Goal: Navigation & Orientation: Find specific page/section

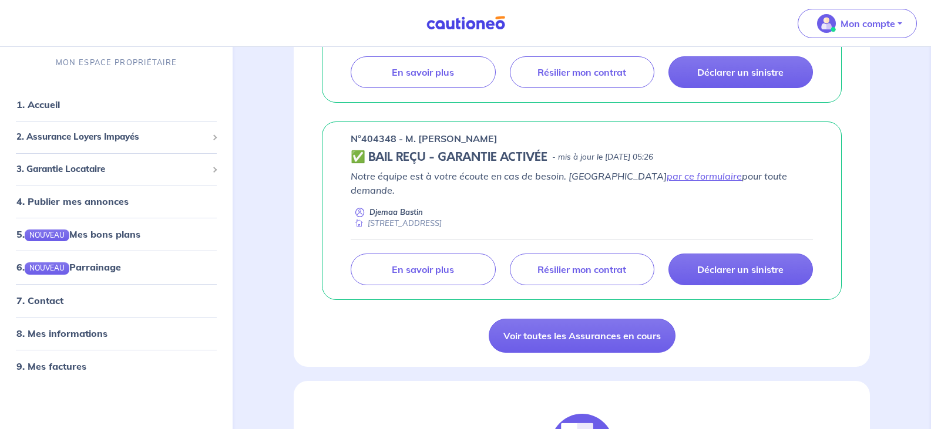
scroll to position [893, 0]
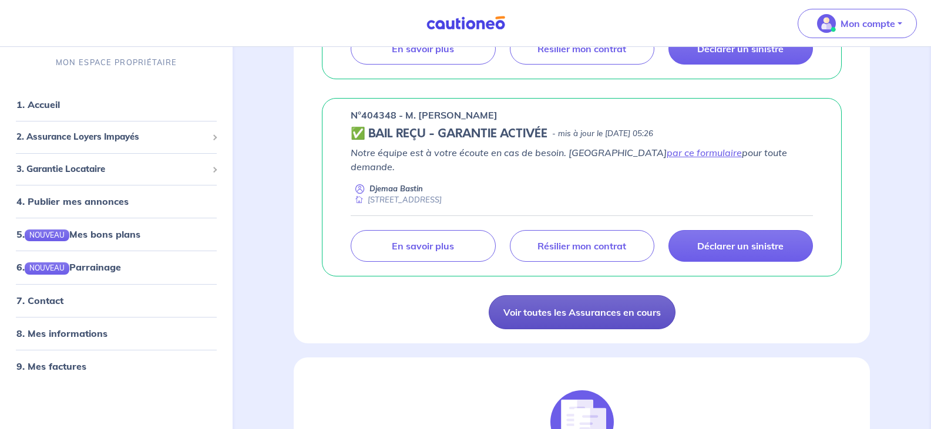
click at [600, 305] on link "Voir toutes les Assurances en cours" at bounding box center [582, 312] width 187 height 34
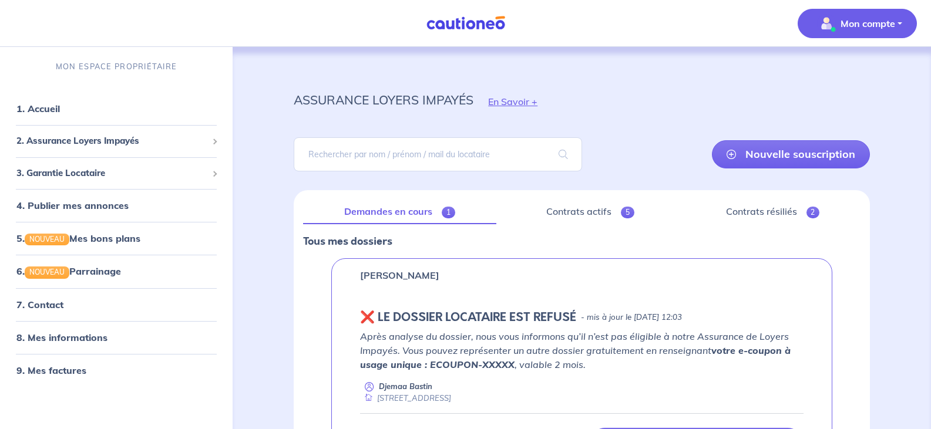
click at [860, 25] on p "Mon compte" at bounding box center [867, 23] width 55 height 14
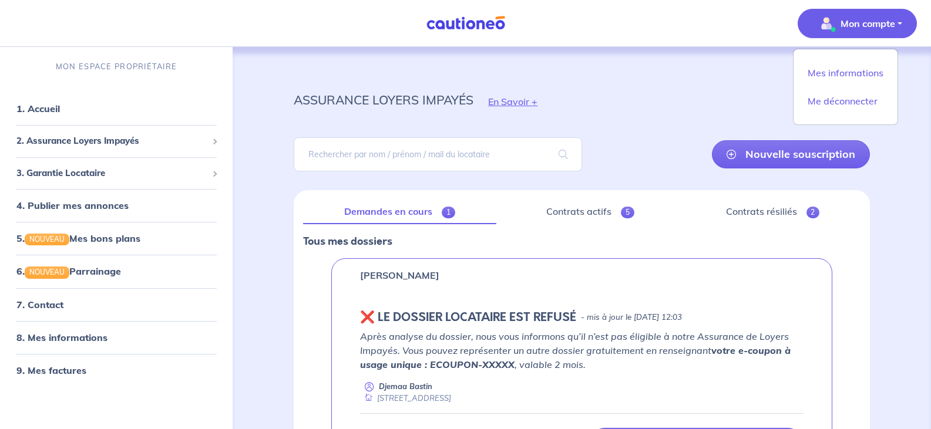
click at [597, 109] on div "assurance loyers impayés En Savoir +" at bounding box center [581, 101] width 632 height 53
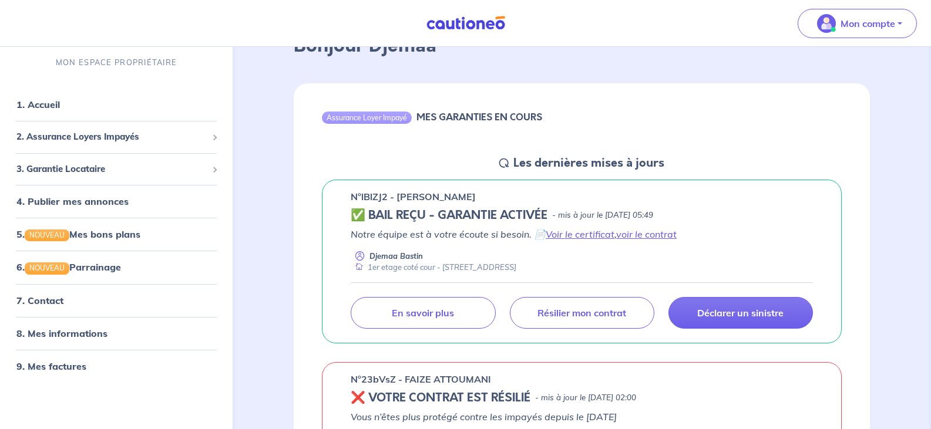
scroll to position [94, 0]
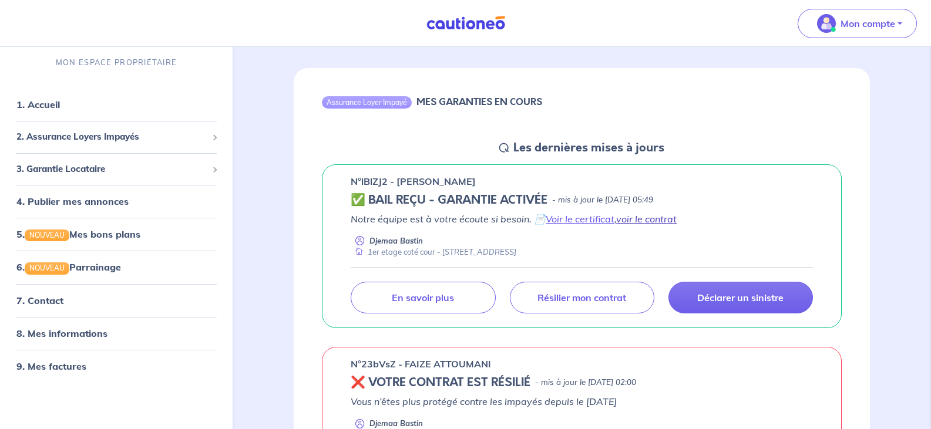
click at [634, 219] on link "voir le contrat" at bounding box center [646, 219] width 60 height 12
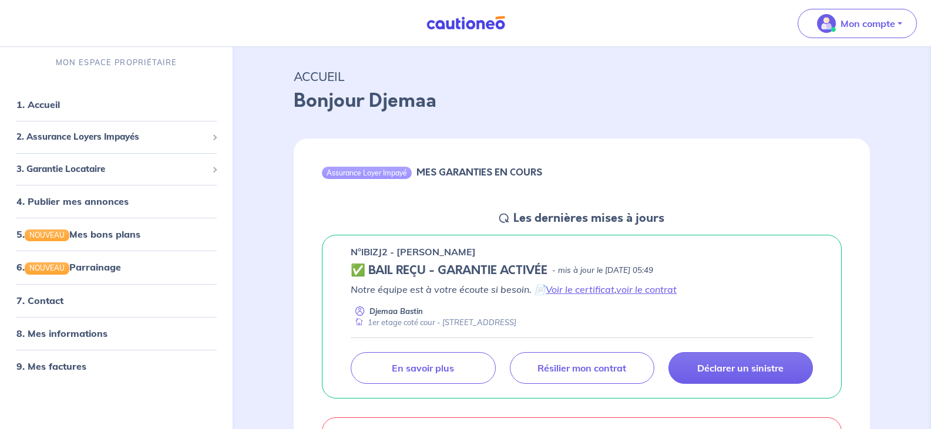
scroll to position [125, 0]
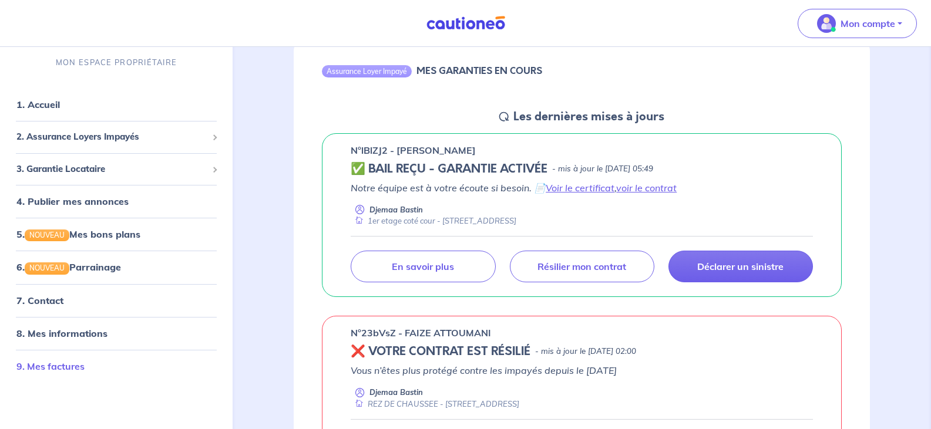
click at [40, 367] on link "9. Mes factures" at bounding box center [50, 367] width 68 height 12
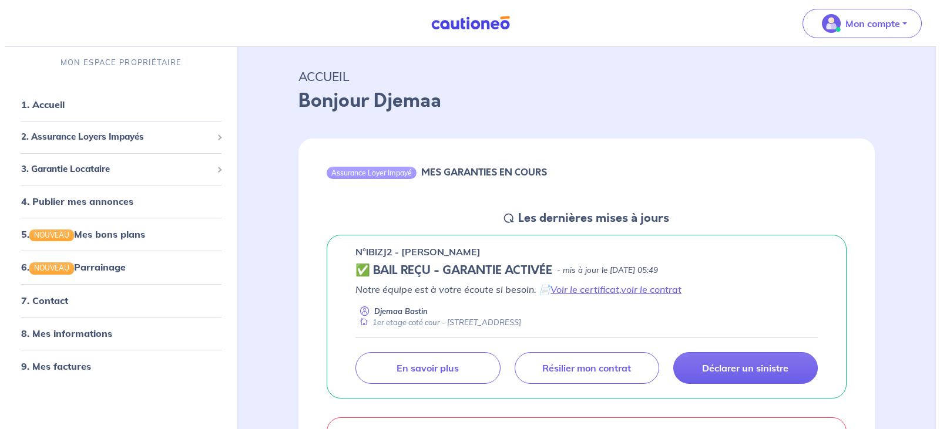
scroll to position [125, 0]
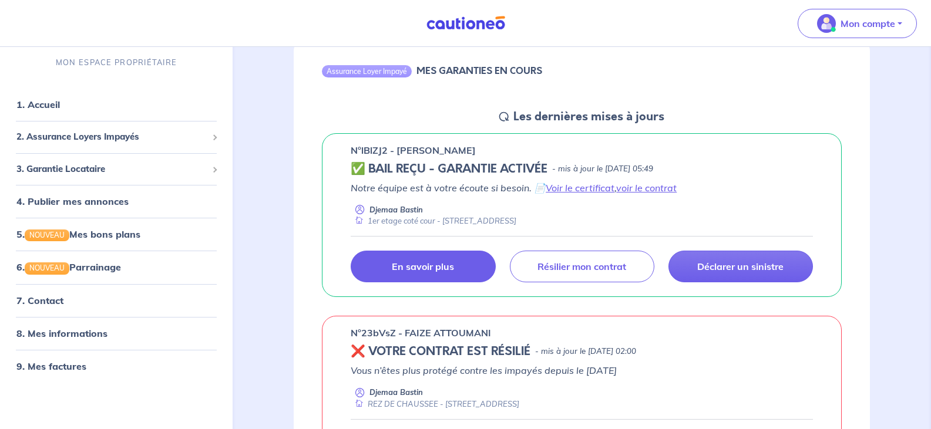
click at [426, 269] on p "En savoir plus" at bounding box center [423, 267] width 62 height 12
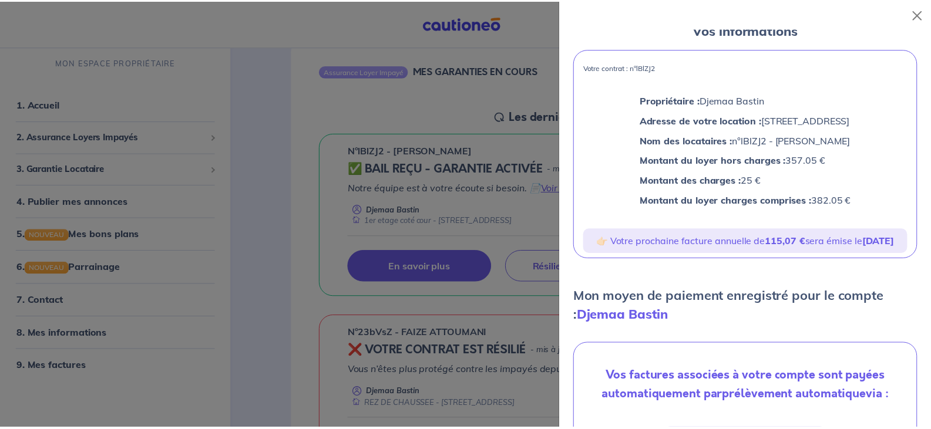
scroll to position [0, 0]
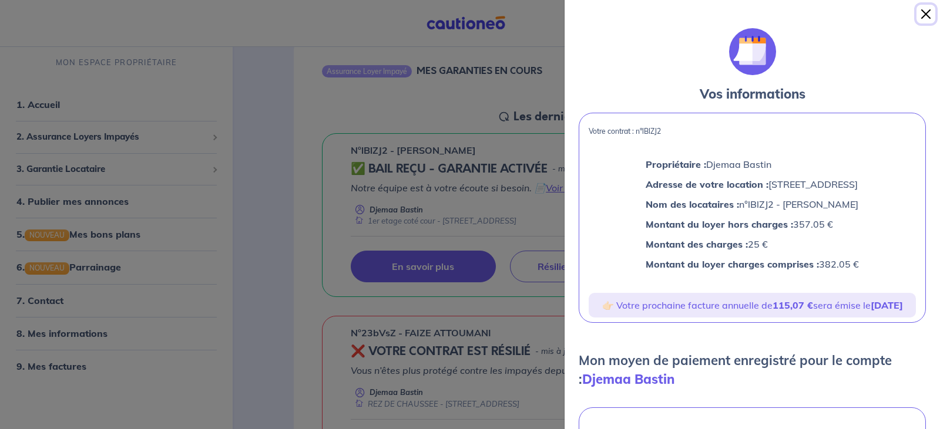
click at [924, 13] on button "Close" at bounding box center [925, 14] width 19 height 19
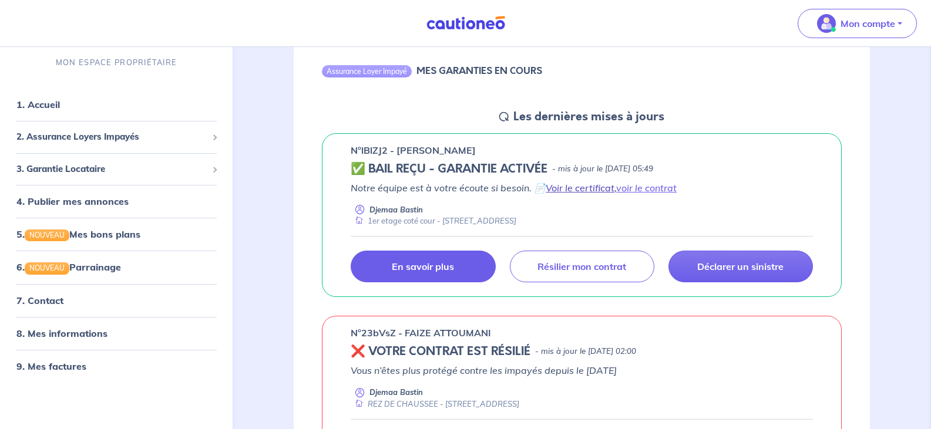
click at [586, 186] on link "Voir le certificat" at bounding box center [580, 188] width 69 height 12
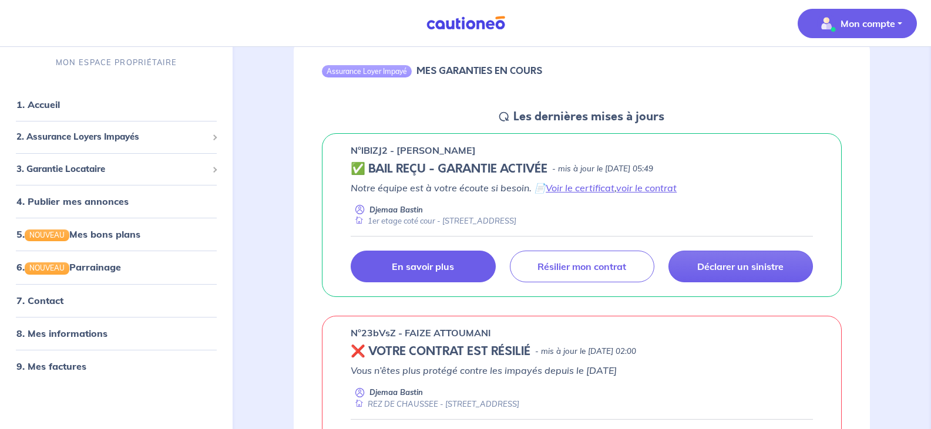
click at [854, 25] on p "Mon compte" at bounding box center [867, 23] width 55 height 14
click at [836, 104] on link "Me déconnecter" at bounding box center [845, 101] width 95 height 19
